Goal: Information Seeking & Learning: Learn about a topic

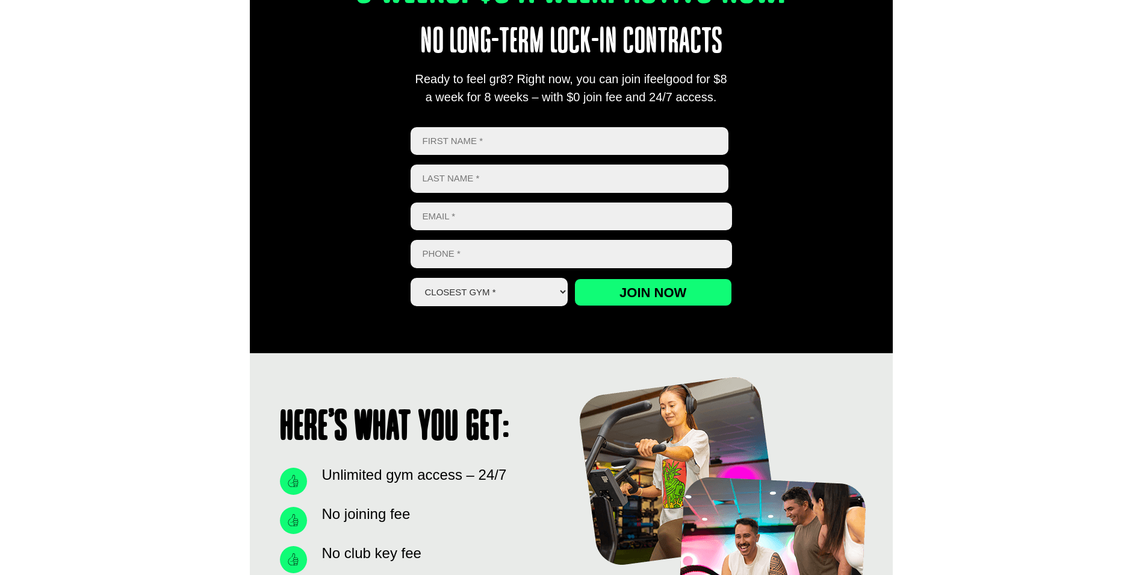
scroll to position [542, 0]
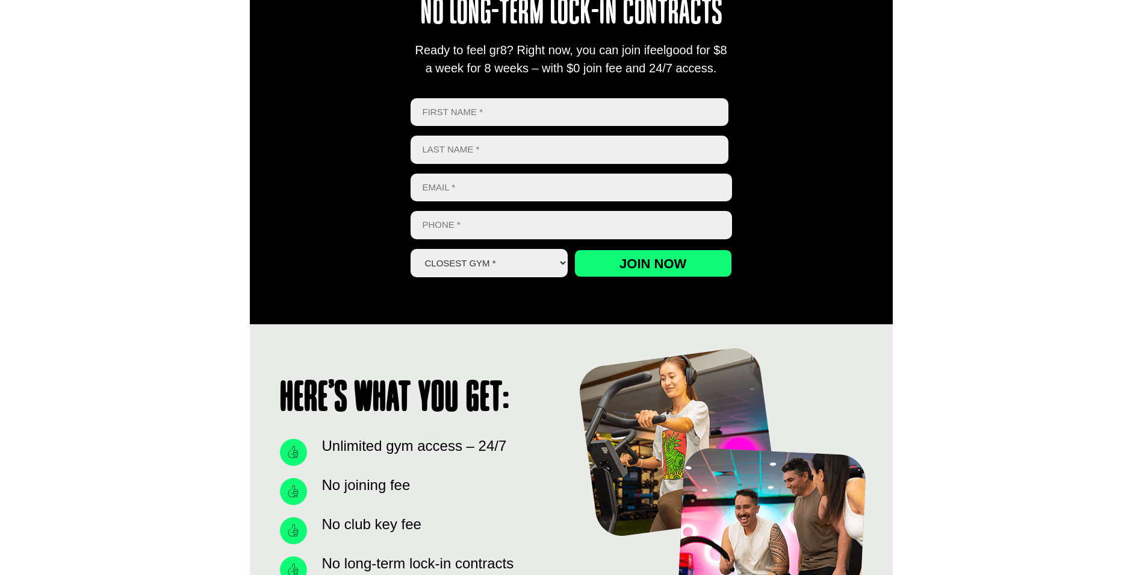
click at [561, 264] on select "Closest Gym * [GEOGRAPHIC_DATA] [GEOGRAPHIC_DATA] [GEOGRAPHIC_DATA] [GEOGRAPHIC…" at bounding box center [490, 263] width 158 height 28
click at [213, 329] on div "Here’s what you get: Unlimited gym access – 24/7 No joining fee No club key fee…" at bounding box center [571, 509] width 1142 height 370
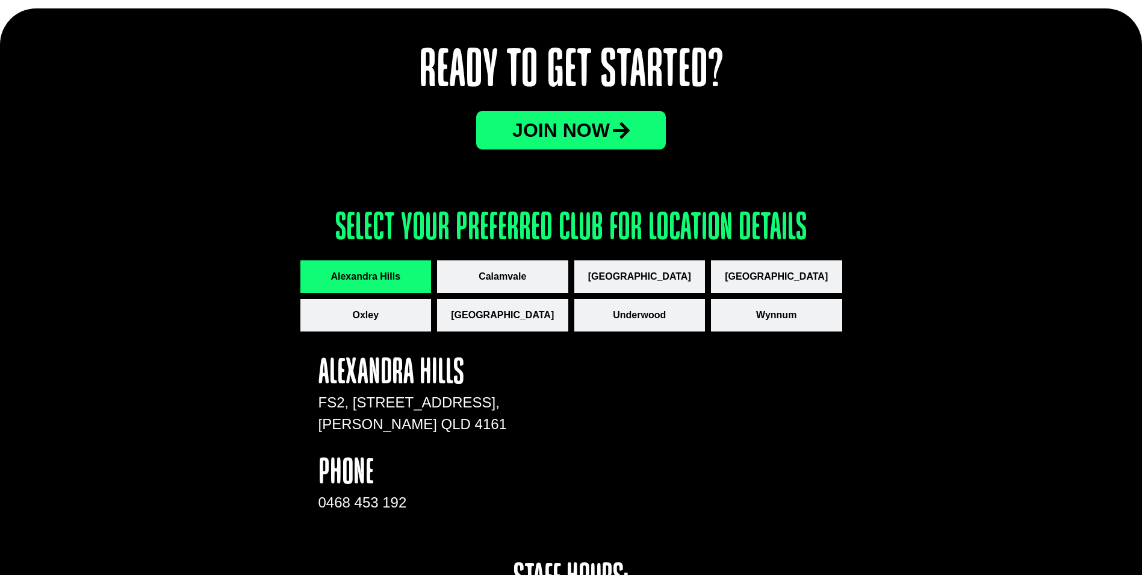
scroll to position [1475, 0]
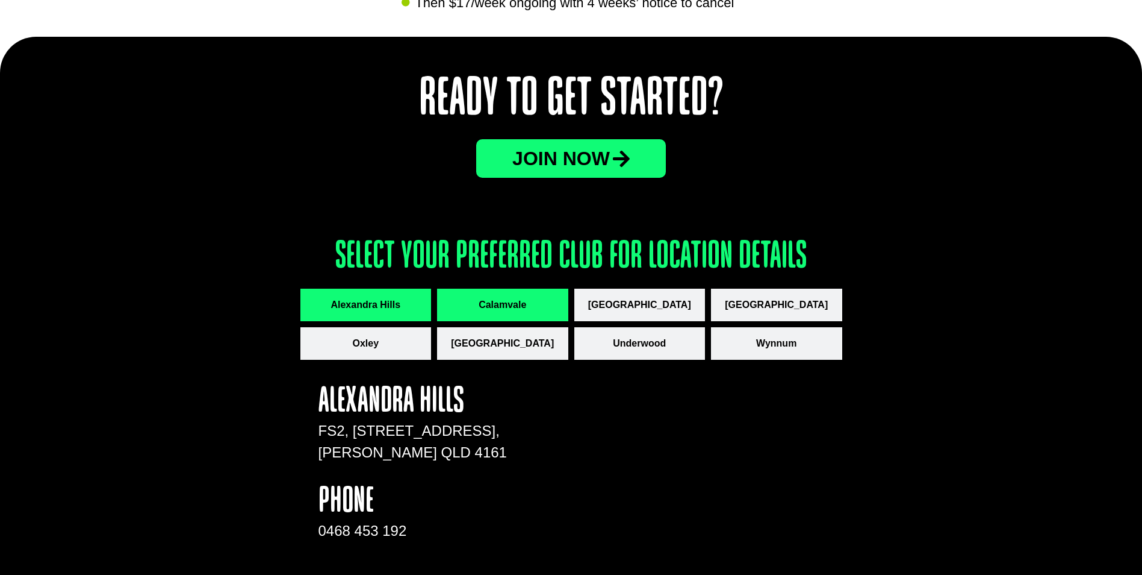
click at [501, 301] on span "Calamvale" at bounding box center [503, 305] width 48 height 14
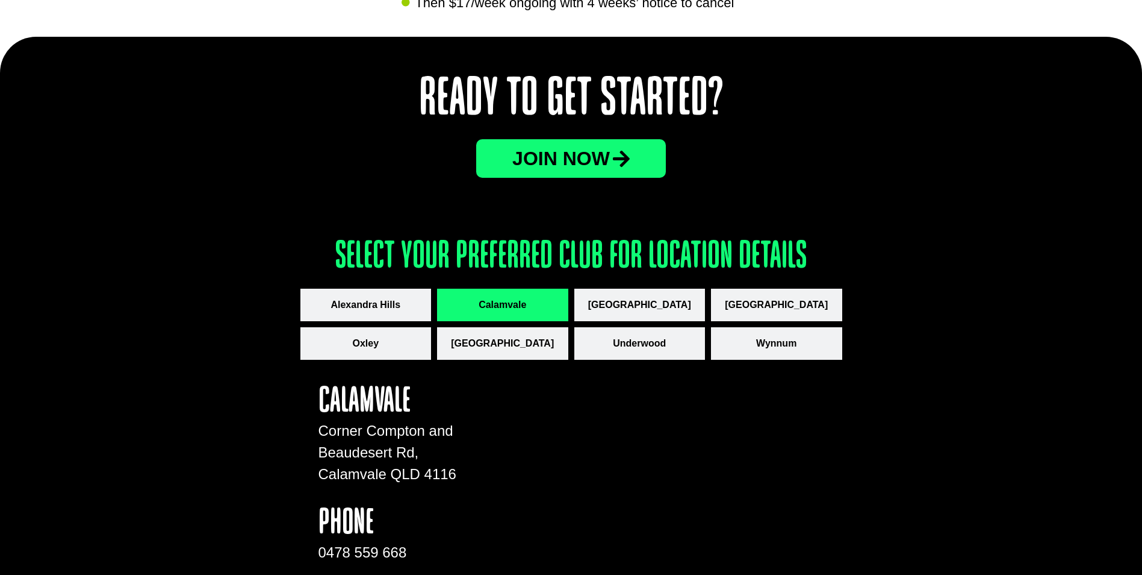
drag, startPoint x: 670, startPoint y: 306, endPoint x: 707, endPoint y: 307, distance: 37.4
click at [671, 306] on span "[GEOGRAPHIC_DATA]" at bounding box center [639, 305] width 103 height 14
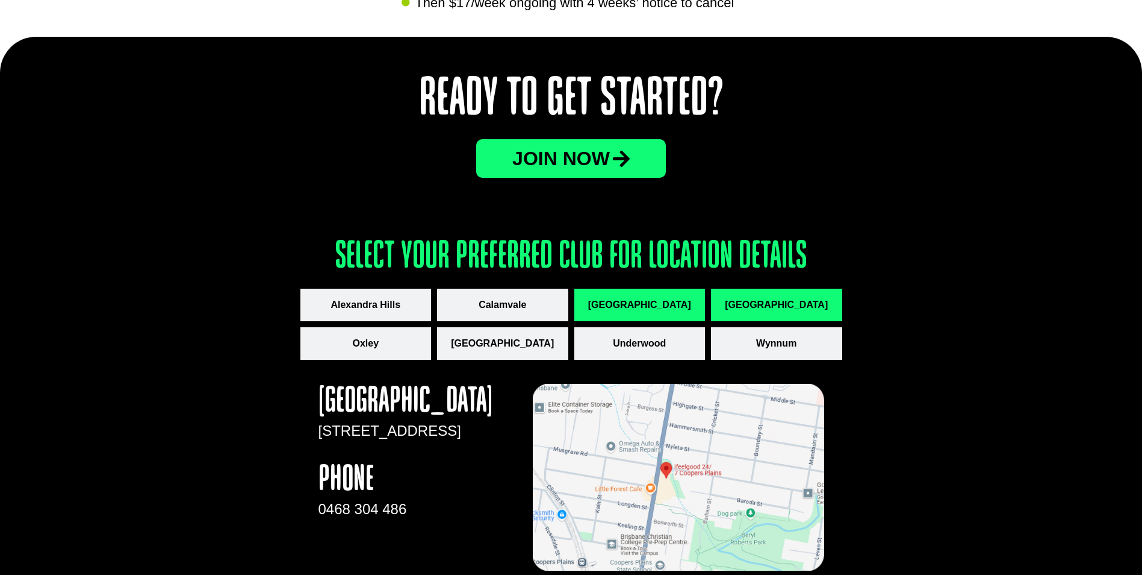
click at [829, 302] on button "[GEOGRAPHIC_DATA]" at bounding box center [776, 304] width 131 height 33
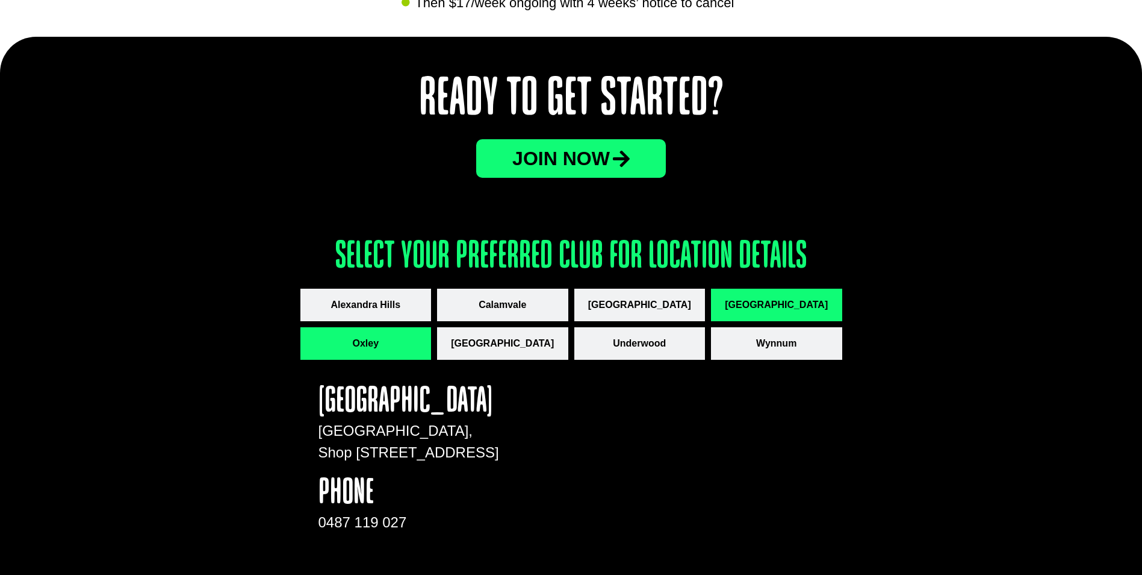
click at [357, 345] on span "Oxley" at bounding box center [365, 343] width 26 height 14
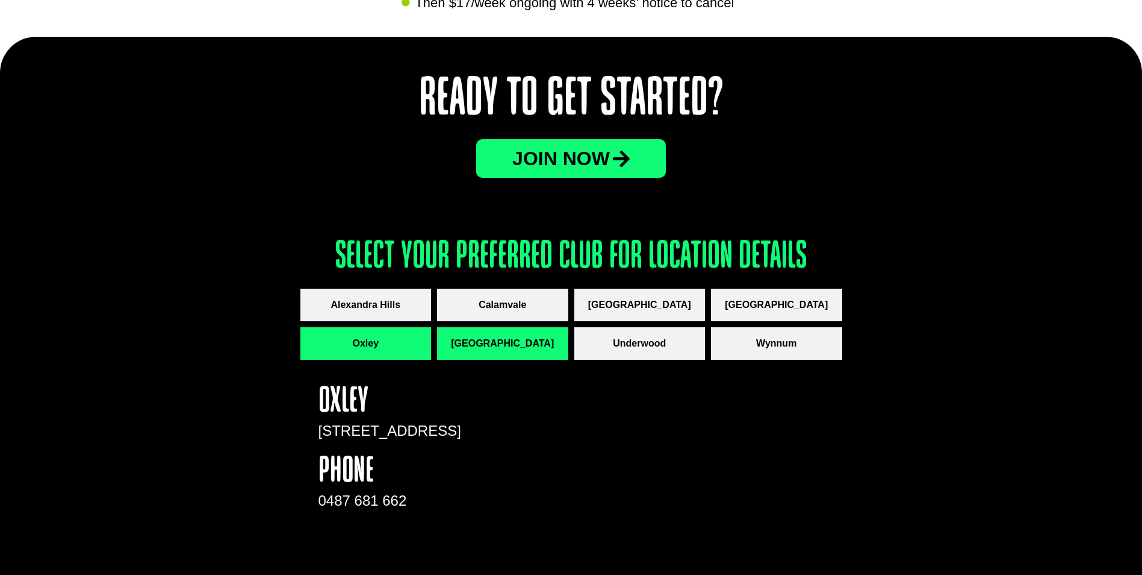
click at [519, 346] on span "[GEOGRAPHIC_DATA]" at bounding box center [502, 343] width 103 height 14
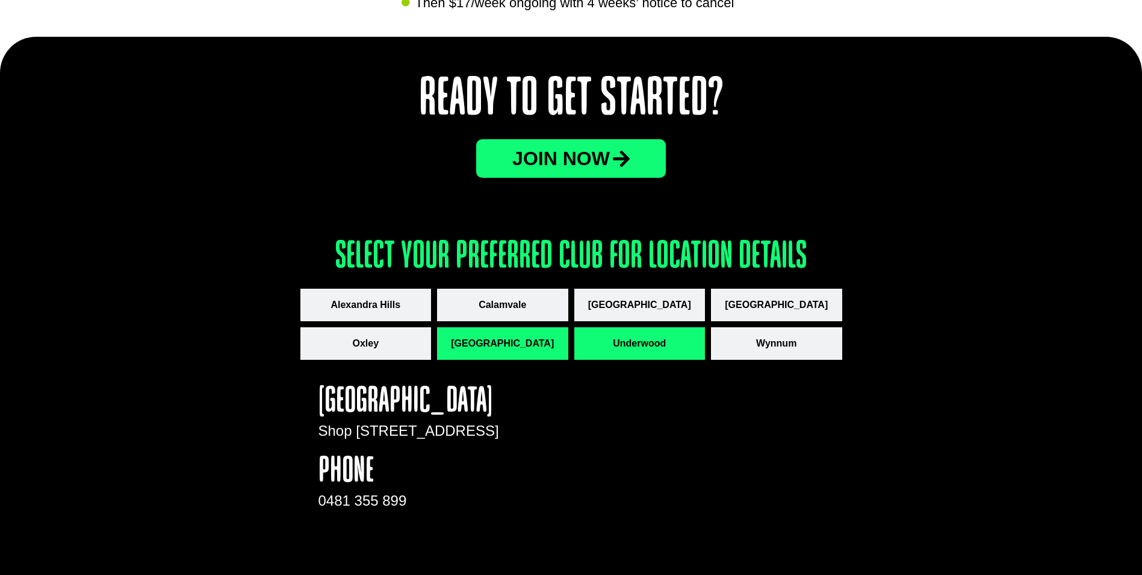
click at [649, 349] on span "Underwood" at bounding box center [639, 343] width 53 height 14
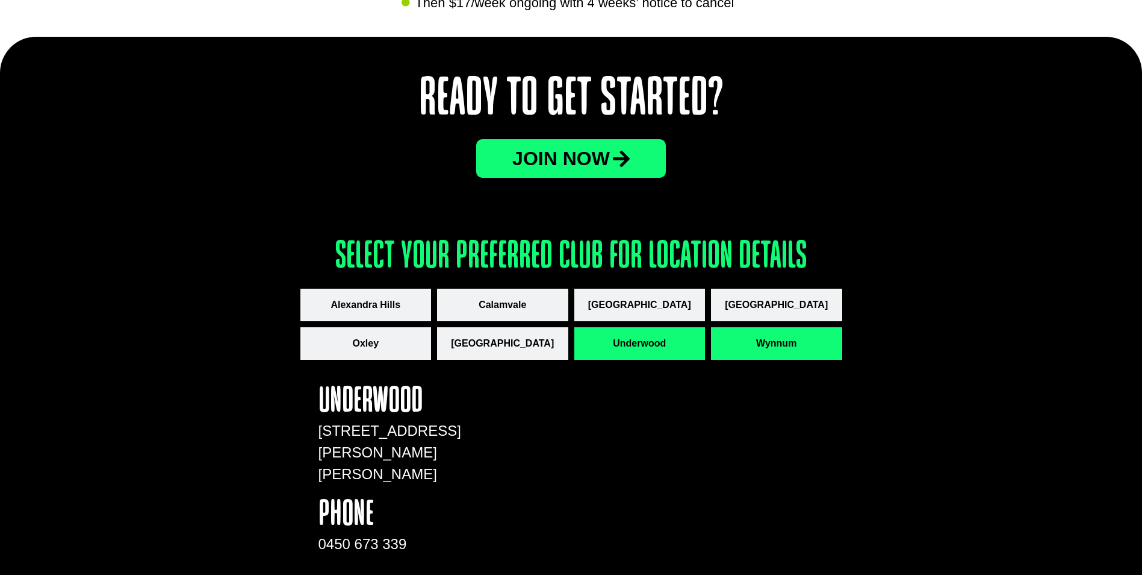
click at [782, 340] on span "Wynnum" at bounding box center [776, 343] width 40 height 14
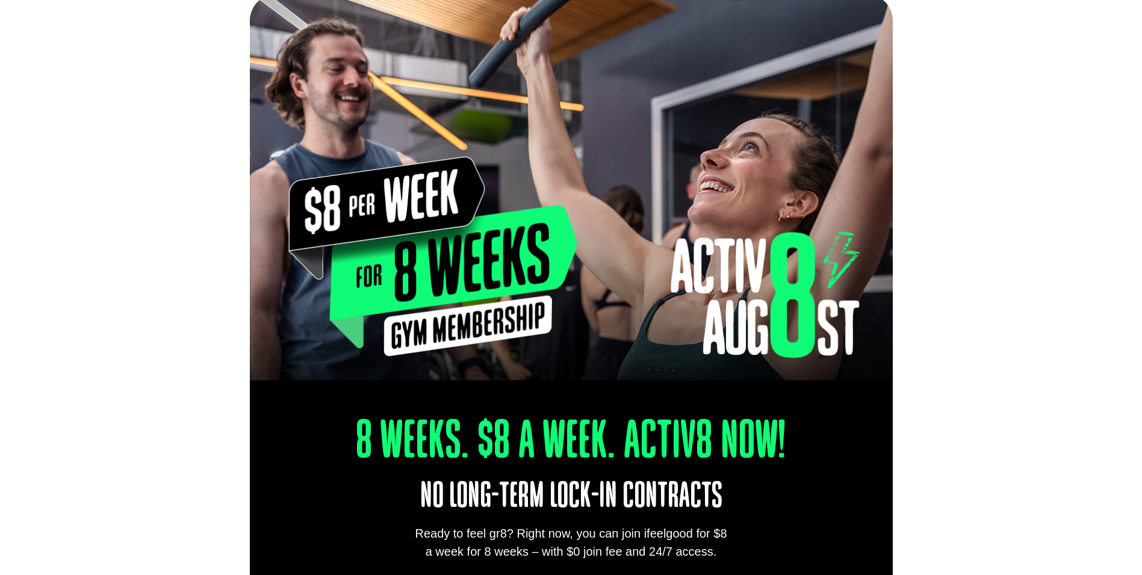
scroll to position [0, 0]
